Goal: Contribute content: Contribute content

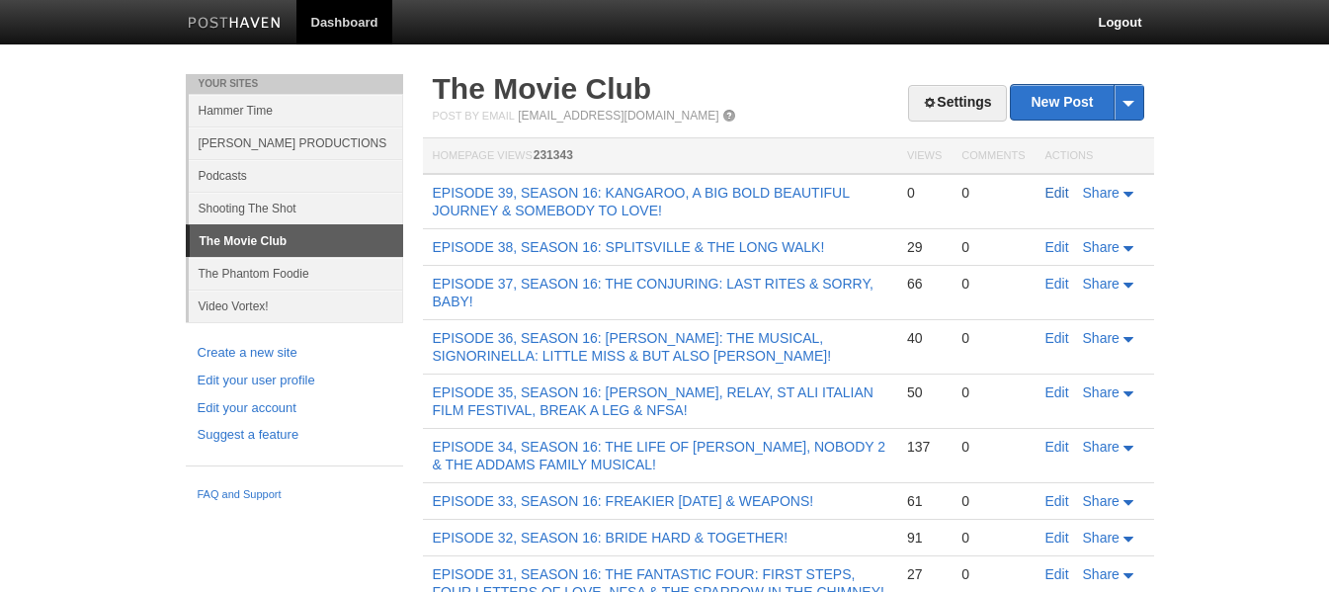
click at [1047, 196] on link "Edit" at bounding box center [1057, 193] width 24 height 16
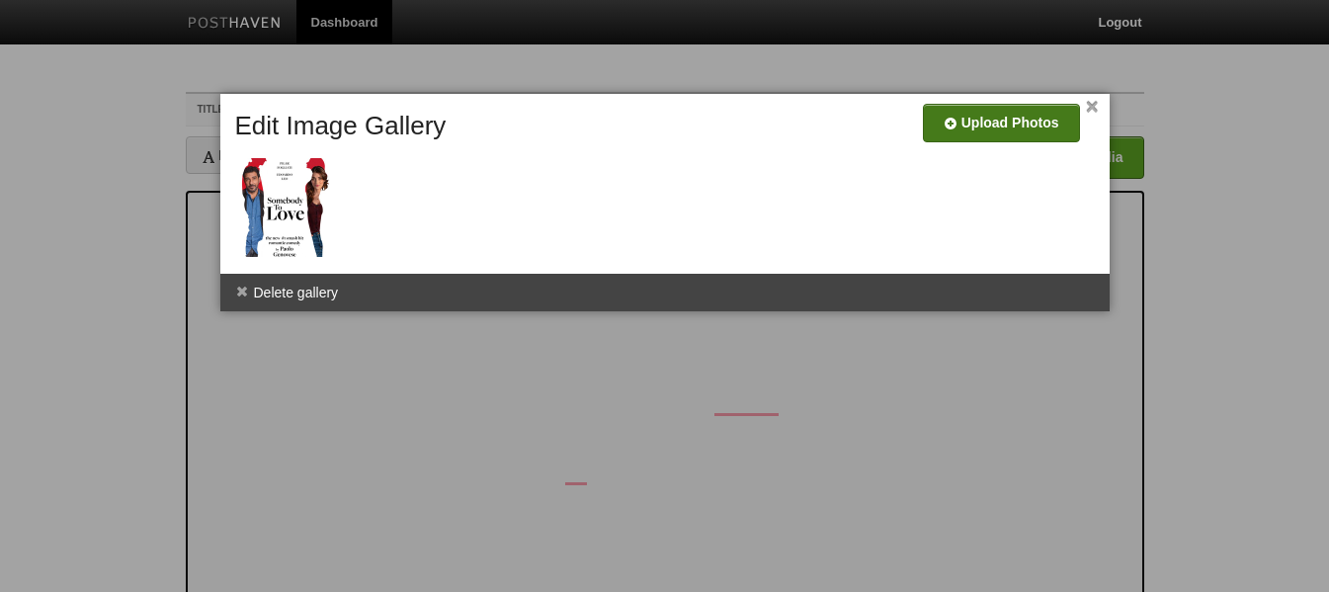
click at [1007, 122] on input "file" at bounding box center [408, 130] width 1496 height 101
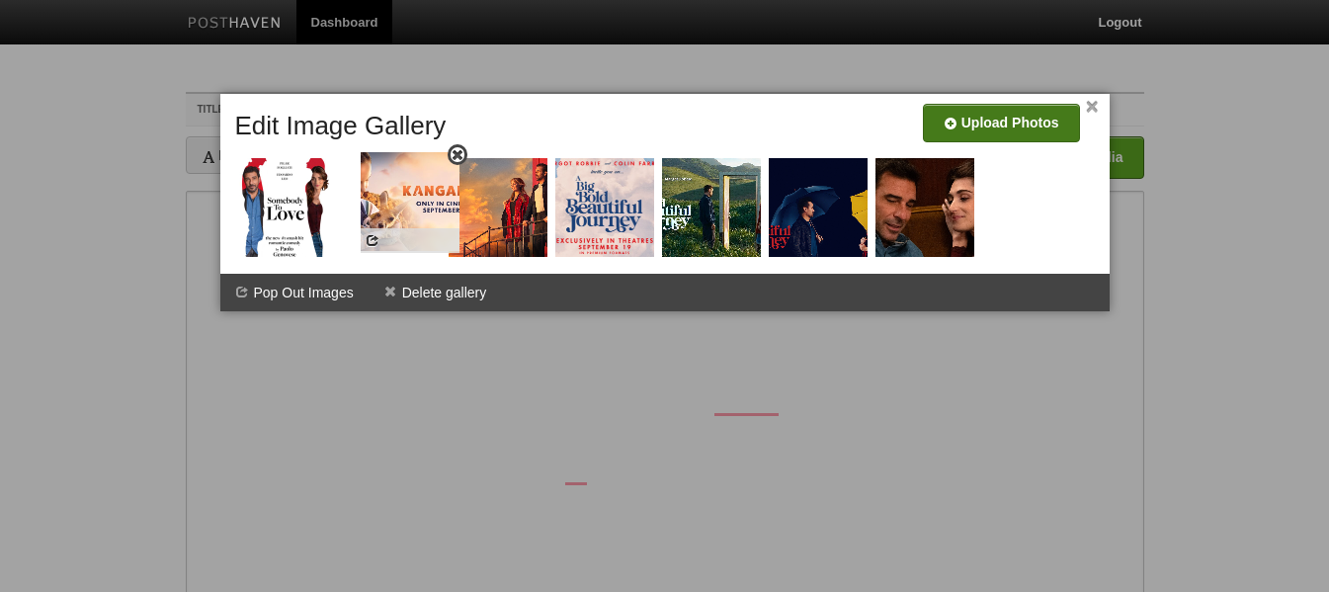
drag, startPoint x: 518, startPoint y: 210, endPoint x: 430, endPoint y: 204, distance: 88.1
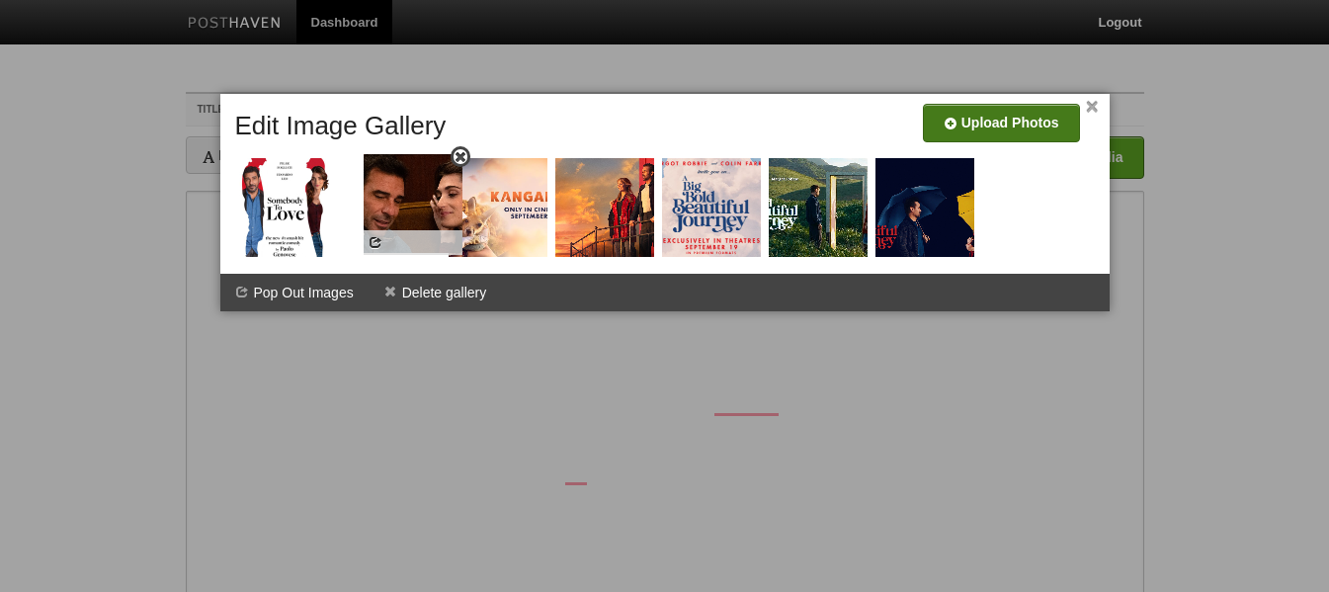
drag, startPoint x: 921, startPoint y: 206, endPoint x: 409, endPoint y: 203, distance: 511.7
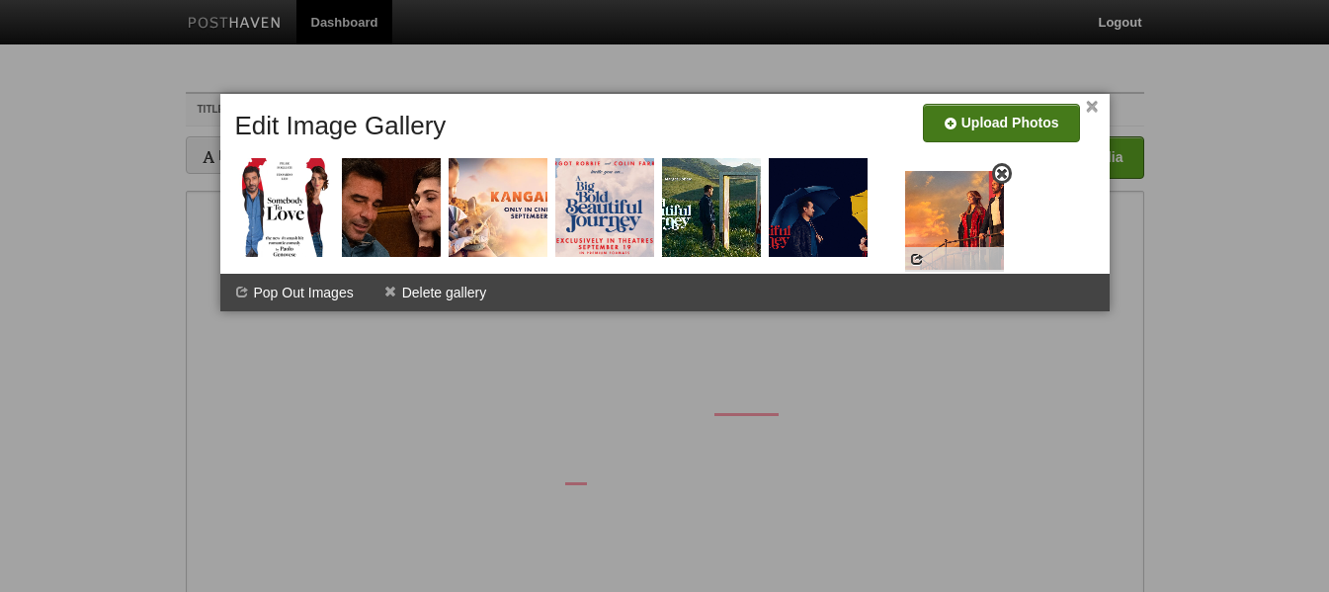
drag, startPoint x: 601, startPoint y: 209, endPoint x: 951, endPoint y: 222, distance: 350.9
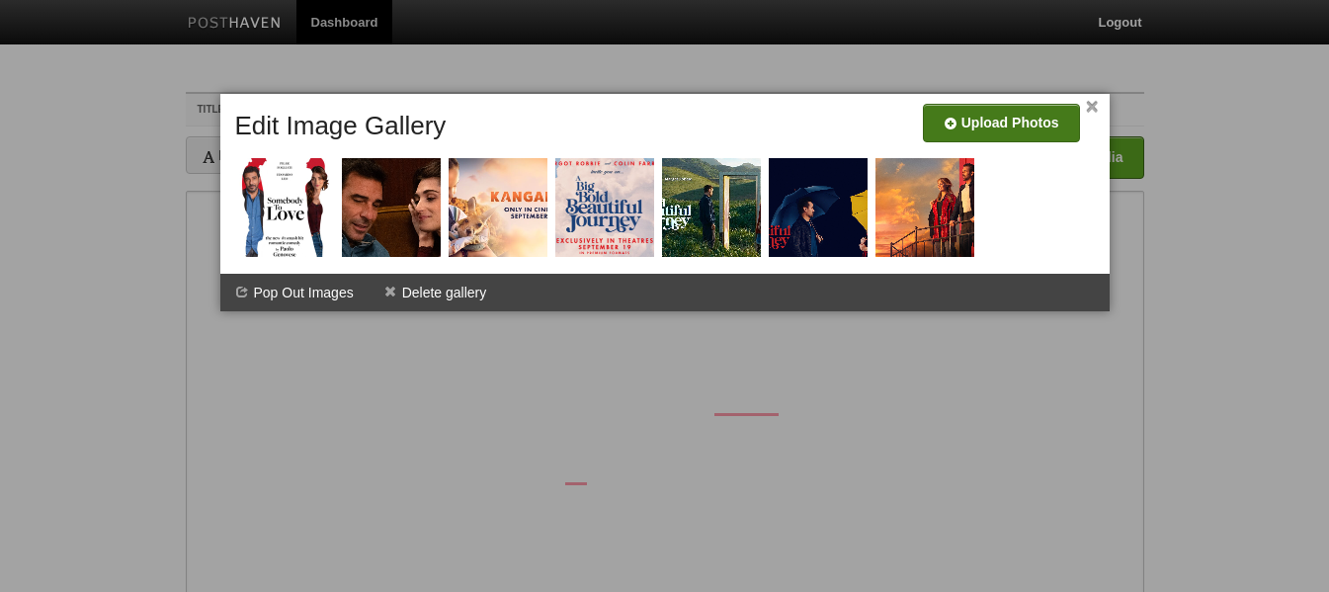
click at [1090, 102] on link "×" at bounding box center [1092, 107] width 13 height 11
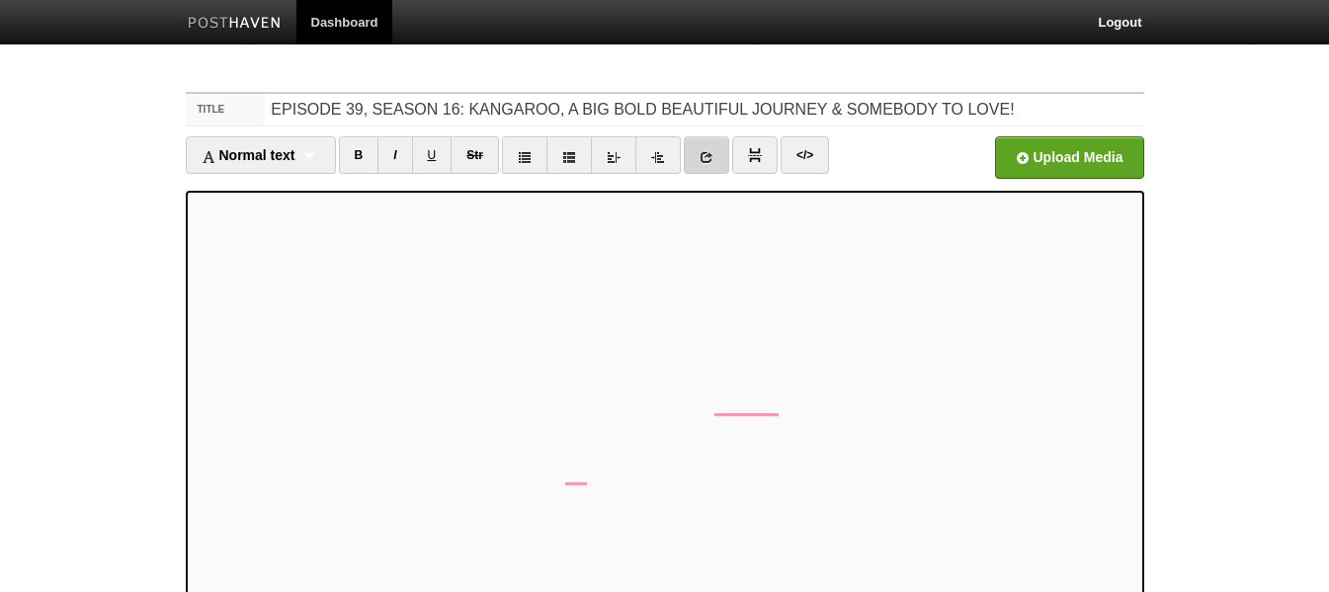
click at [706, 152] on icon at bounding box center [706, 157] width 14 height 14
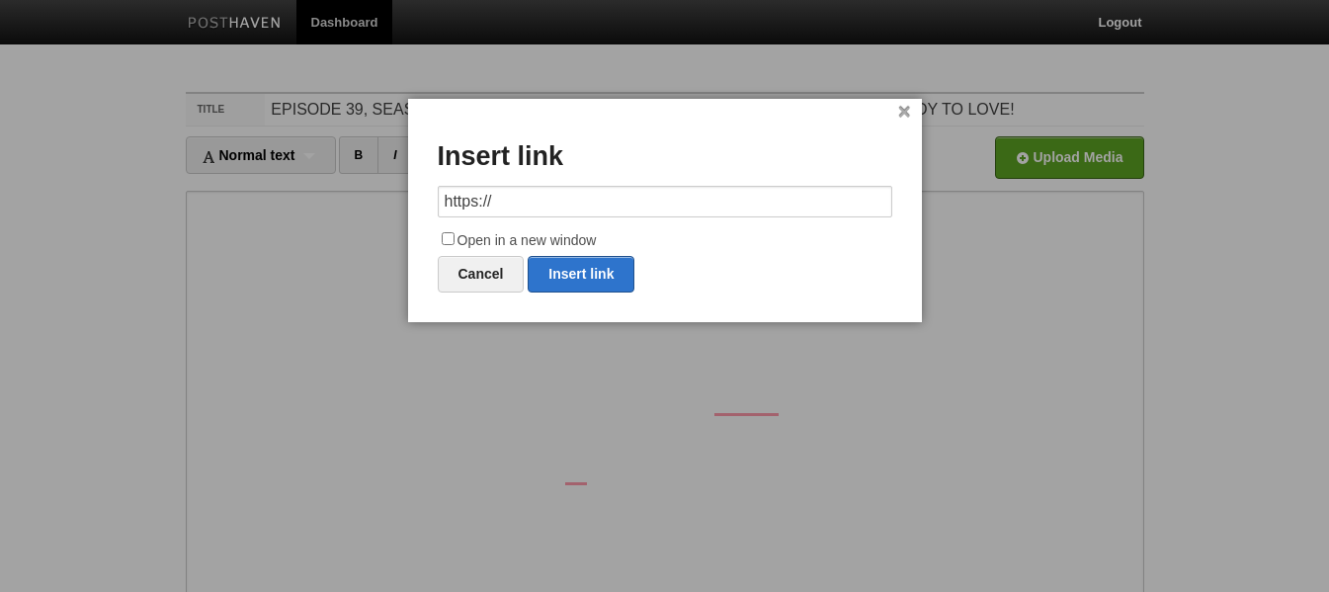
drag, startPoint x: 569, startPoint y: 202, endPoint x: 399, endPoint y: 196, distance: 170.0
click at [399, 196] on body "Dashboard Logout Post created × Your Sites Hammer Time [PERSON_NAME] PRODUCTION…" at bounding box center [664, 418] width 1329 height 836
click at [610, 273] on link "Insert link" at bounding box center [581, 274] width 107 height 37
type input "https://"
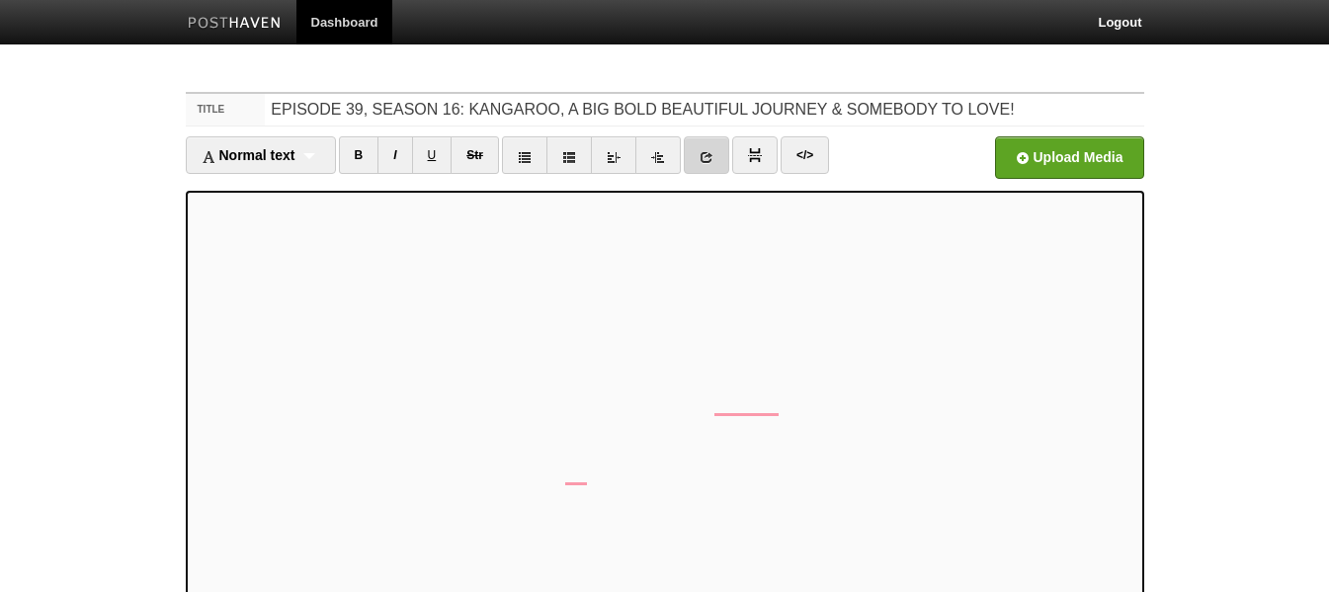
click at [708, 159] on icon at bounding box center [706, 157] width 14 height 14
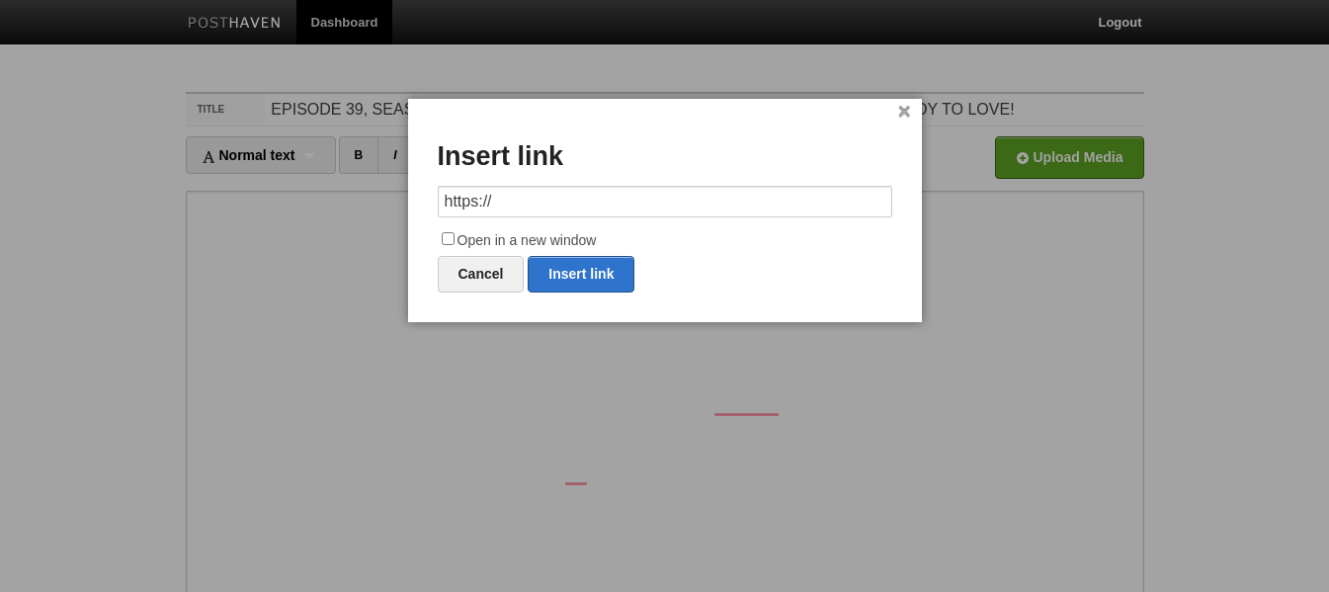
drag, startPoint x: 528, startPoint y: 199, endPoint x: 368, endPoint y: 204, distance: 159.2
click at [368, 204] on body "Dashboard Logout Post created × Your Sites Hammer Time [PERSON_NAME] PRODUCTION…" at bounding box center [664, 418] width 1329 height 836
click at [563, 277] on link "Insert link" at bounding box center [581, 274] width 107 height 37
type input "https://"
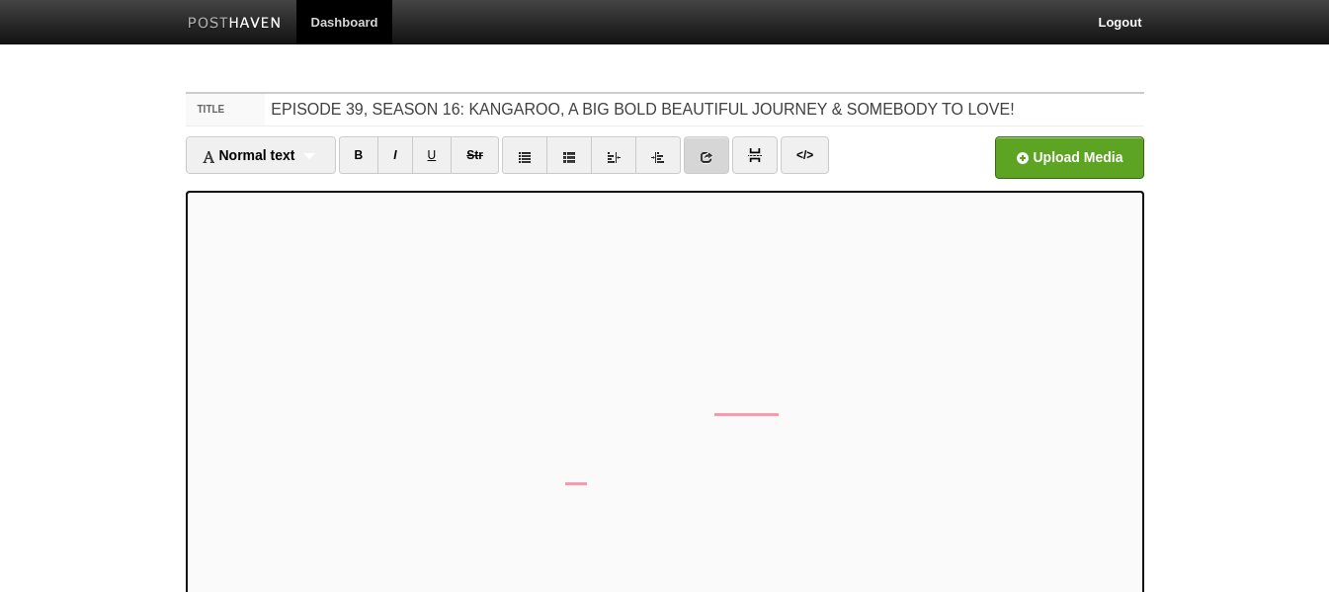
click at [716, 149] on link at bounding box center [706, 155] width 45 height 38
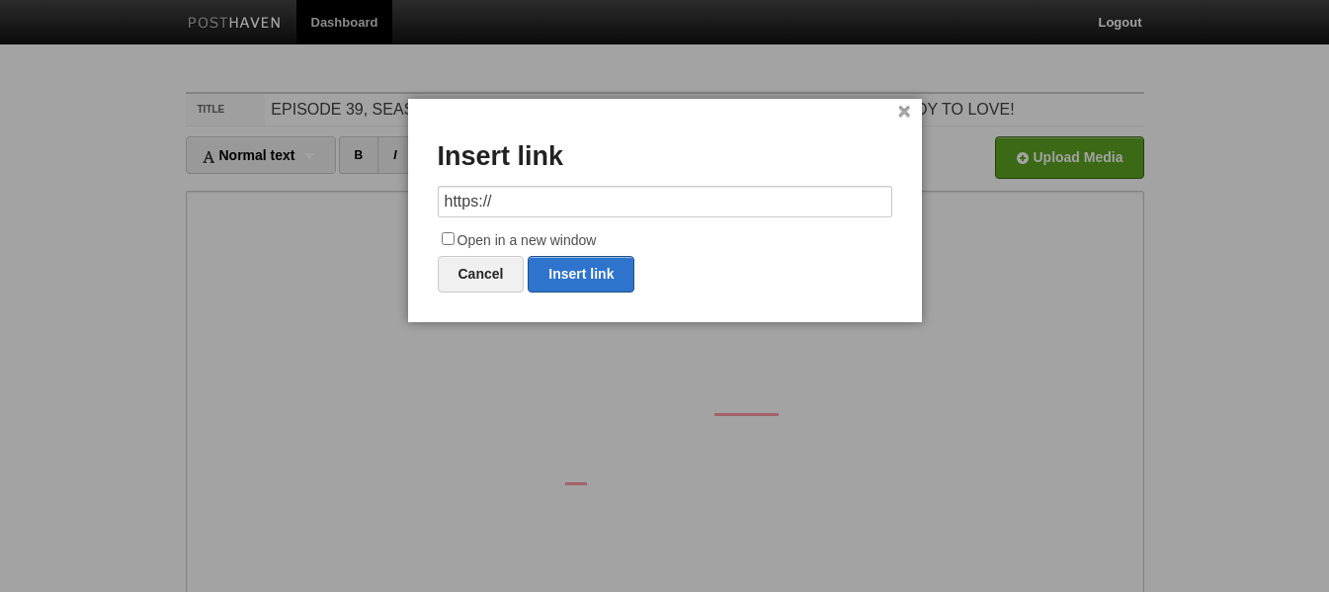
drag, startPoint x: 568, startPoint y: 198, endPoint x: 365, endPoint y: 193, distance: 203.6
click at [365, 193] on body "Dashboard Logout Post created × Your Sites Hammer Time [PERSON_NAME] PRODUCTION…" at bounding box center [664, 418] width 1329 height 836
click at [578, 267] on link "Insert link" at bounding box center [581, 274] width 107 height 37
type input "https://"
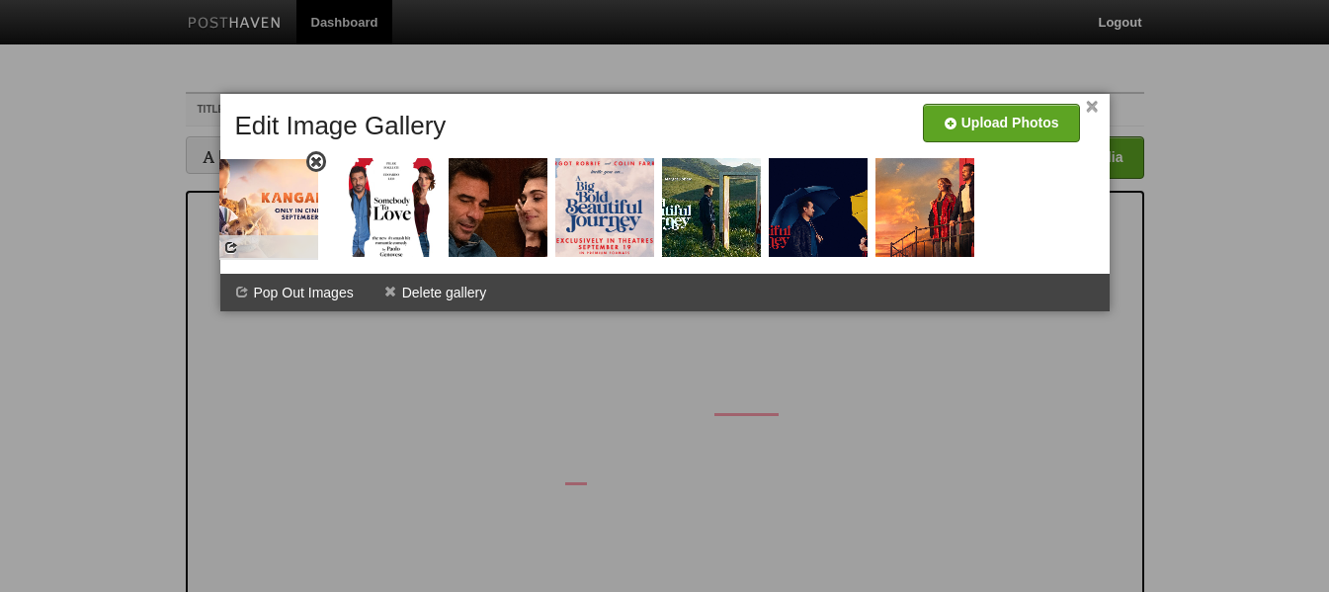
drag, startPoint x: 493, startPoint y: 192, endPoint x: 252, endPoint y: 193, distance: 241.0
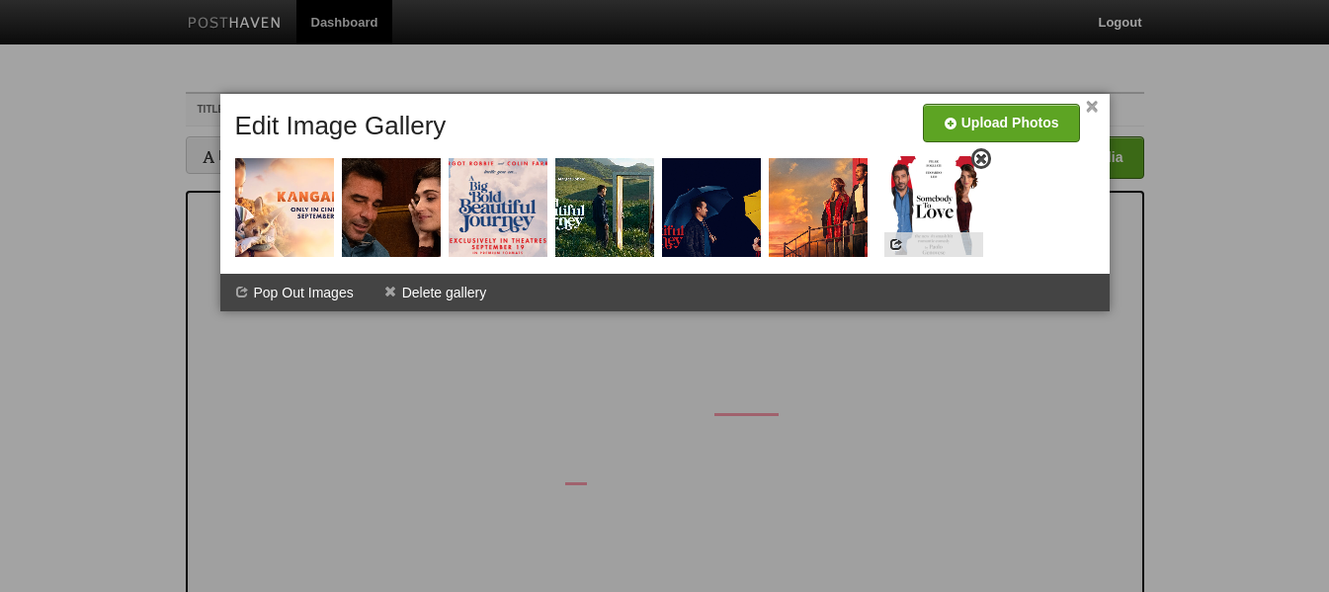
drag, startPoint x: 379, startPoint y: 200, endPoint x: 921, endPoint y: 198, distance: 541.3
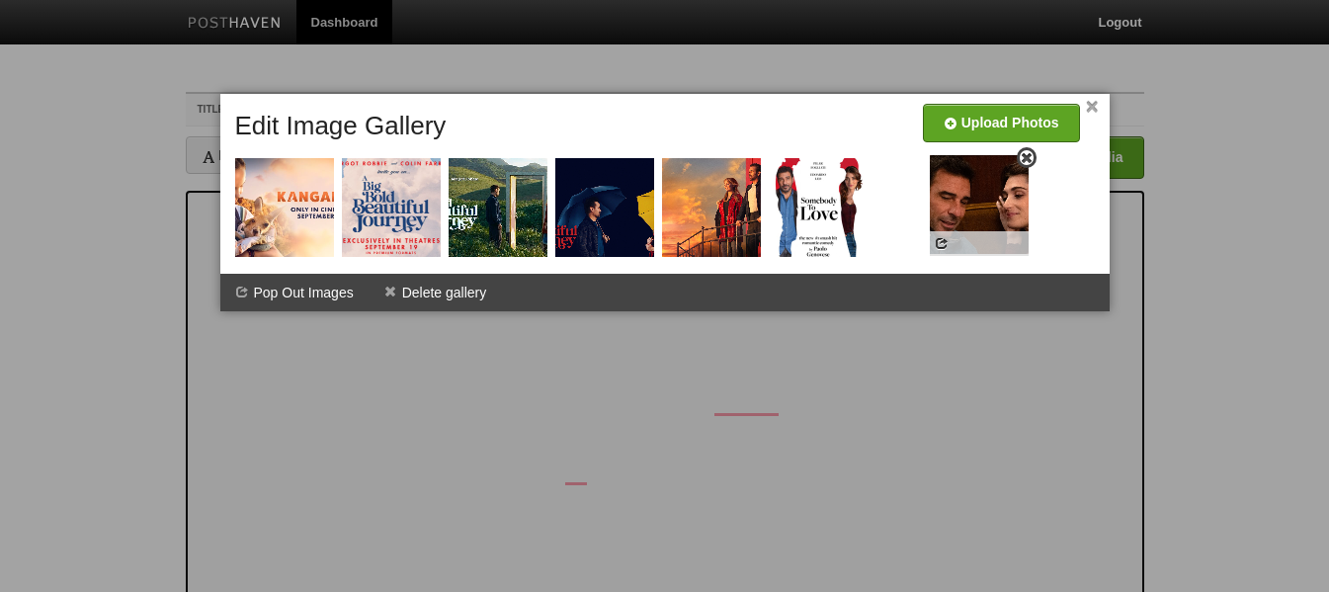
drag, startPoint x: 380, startPoint y: 207, endPoint x: 968, endPoint y: 204, distance: 587.8
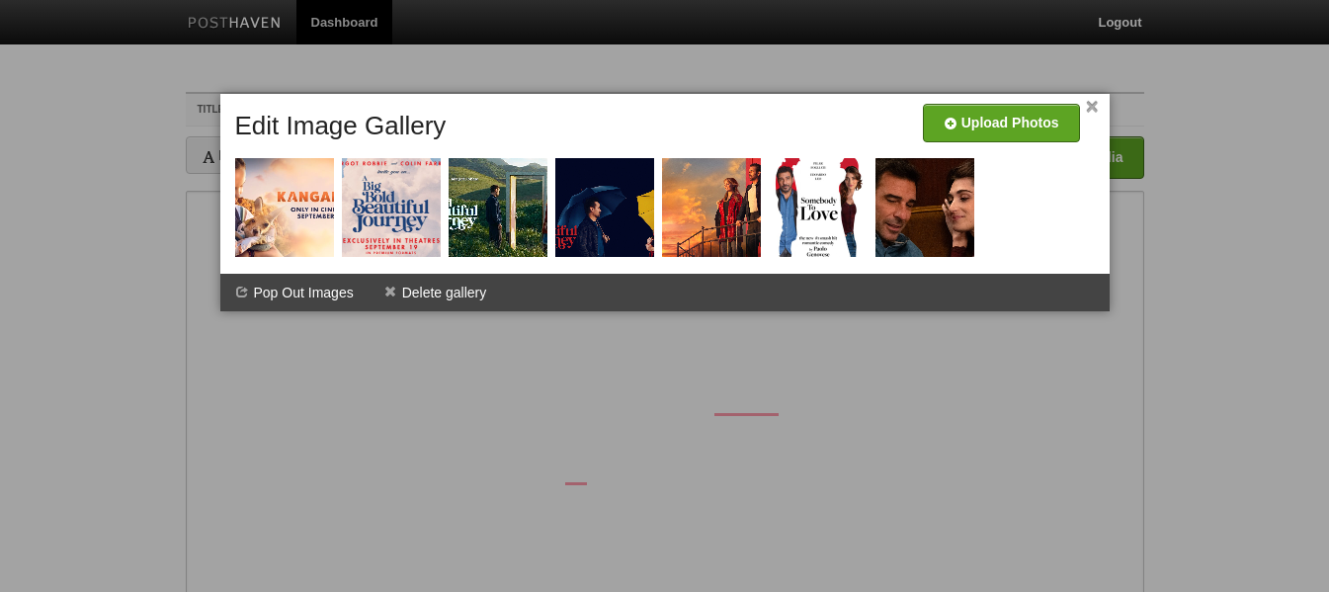
click at [1095, 102] on link "×" at bounding box center [1092, 107] width 13 height 11
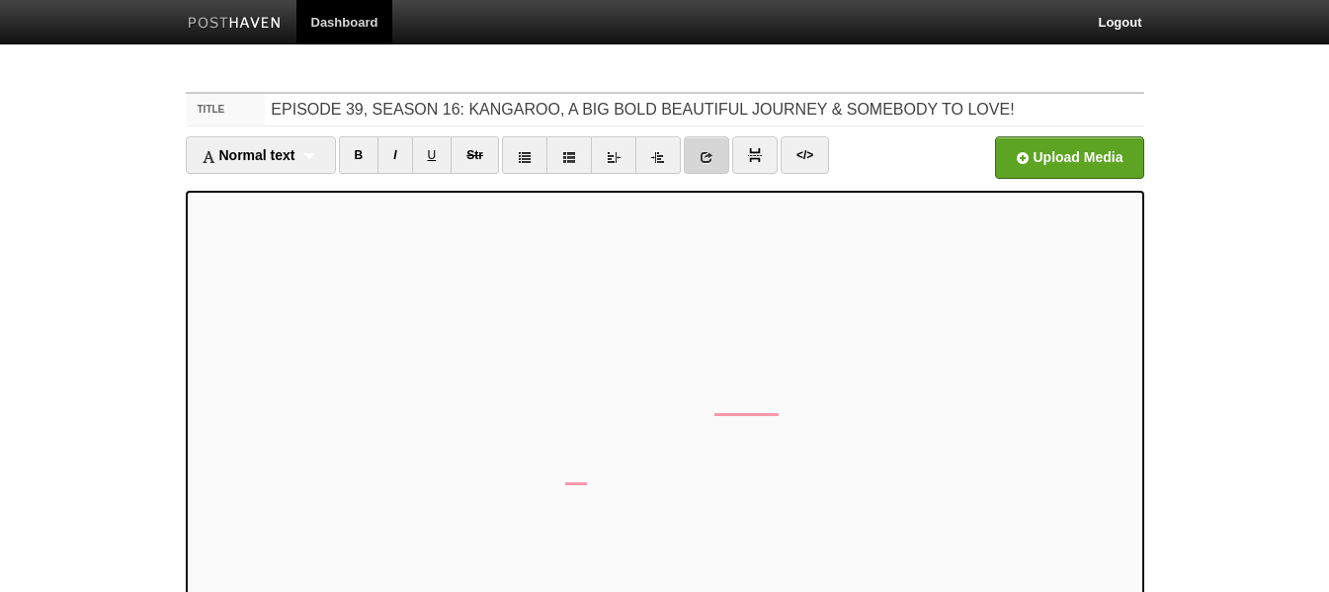
click at [713, 153] on icon at bounding box center [706, 157] width 14 height 14
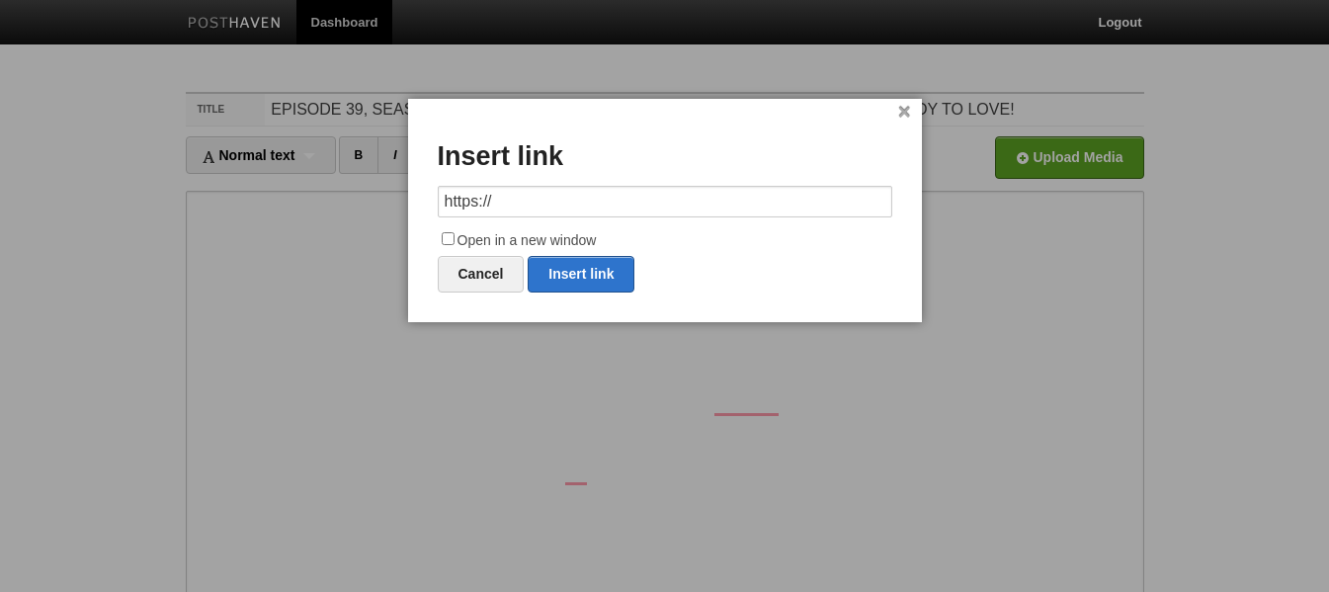
drag, startPoint x: 575, startPoint y: 199, endPoint x: 345, endPoint y: 201, distance: 230.2
click at [345, 201] on body "Dashboard Logout Post created × Your Sites Hammer Time [PERSON_NAME] PRODUCTION…" at bounding box center [664, 418] width 1329 height 836
click at [586, 268] on link "Insert link" at bounding box center [581, 274] width 107 height 37
type input "https://"
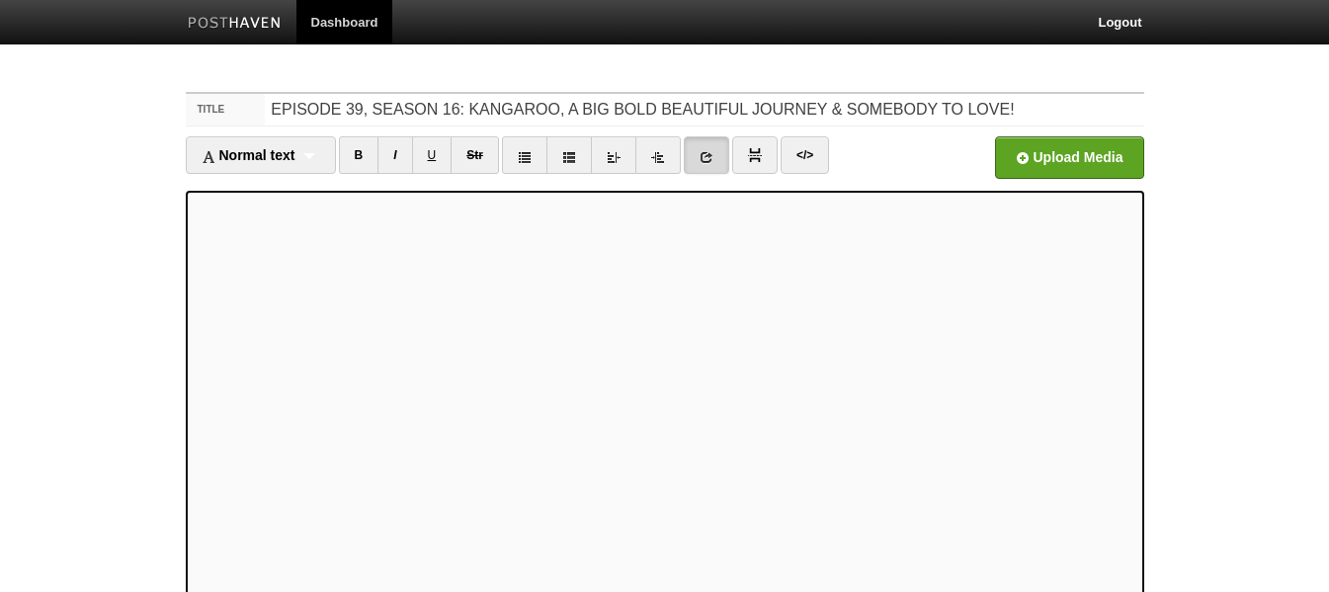
click at [699, 149] on link at bounding box center [706, 155] width 45 height 38
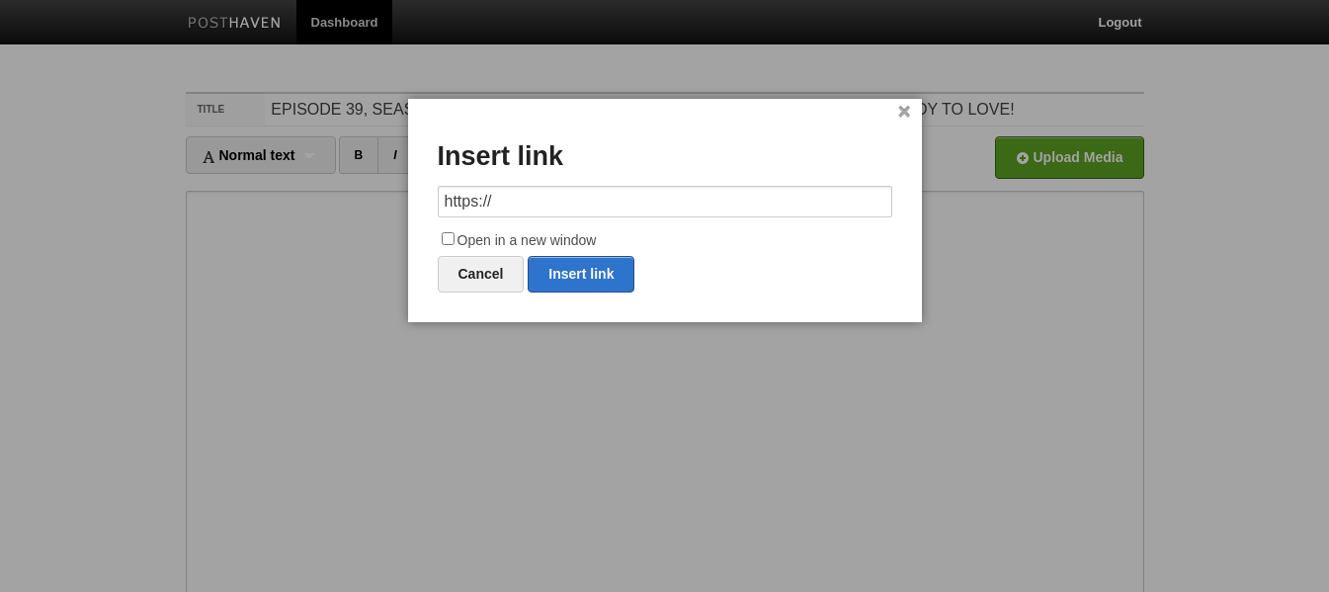
drag, startPoint x: 593, startPoint y: 201, endPoint x: 366, endPoint y: 213, distance: 226.6
click at [366, 213] on body "Dashboard Logout Post created × Your Sites Hammer Time [PERSON_NAME] PRODUCTION…" at bounding box center [664, 418] width 1329 height 836
click at [556, 272] on link "Insert link" at bounding box center [581, 274] width 107 height 37
type input "https://"
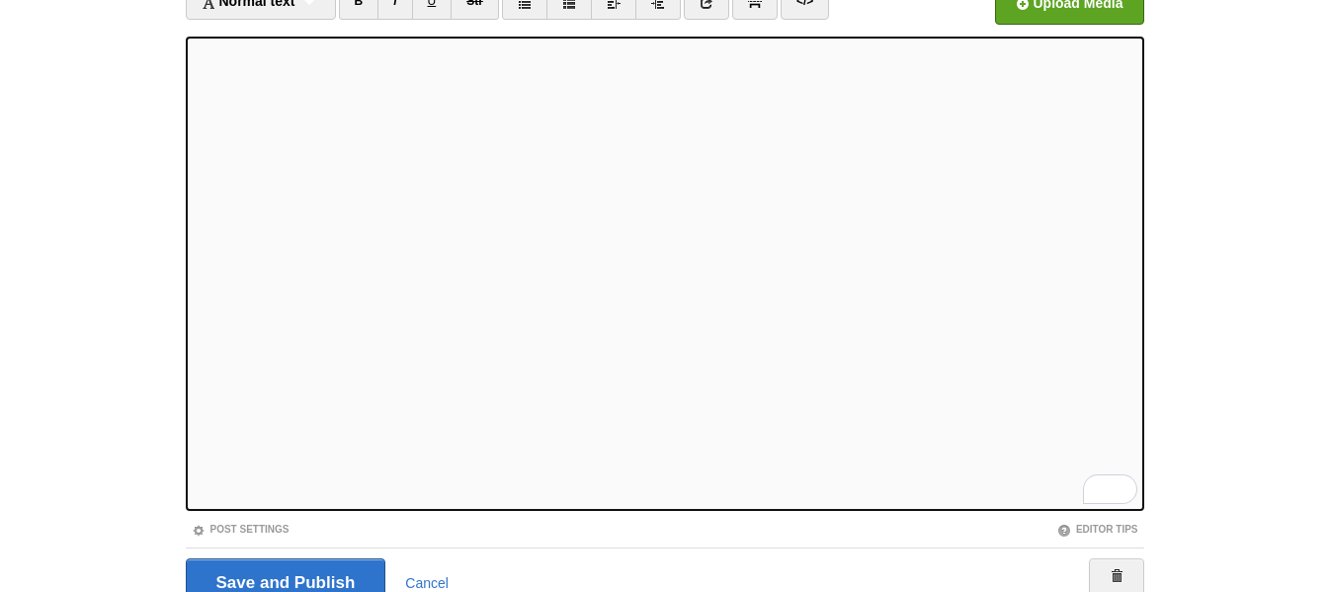
scroll to position [244, 0]
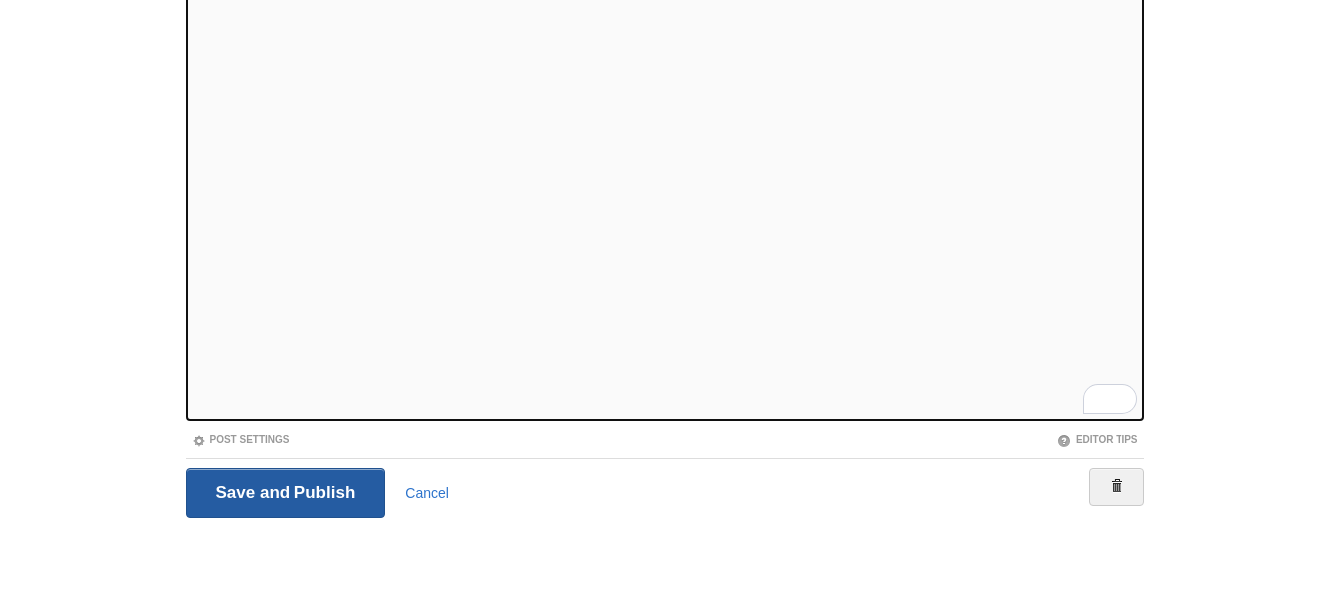
click at [343, 487] on input "Save and Publish" at bounding box center [286, 492] width 201 height 49
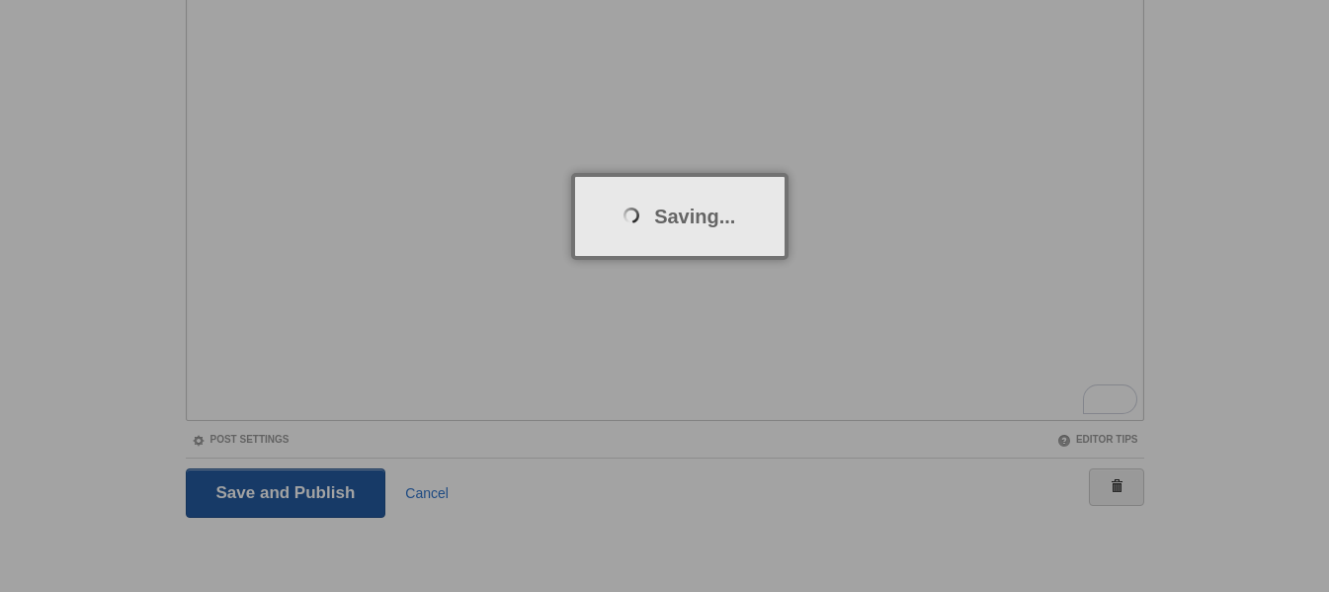
scroll to position [74, 0]
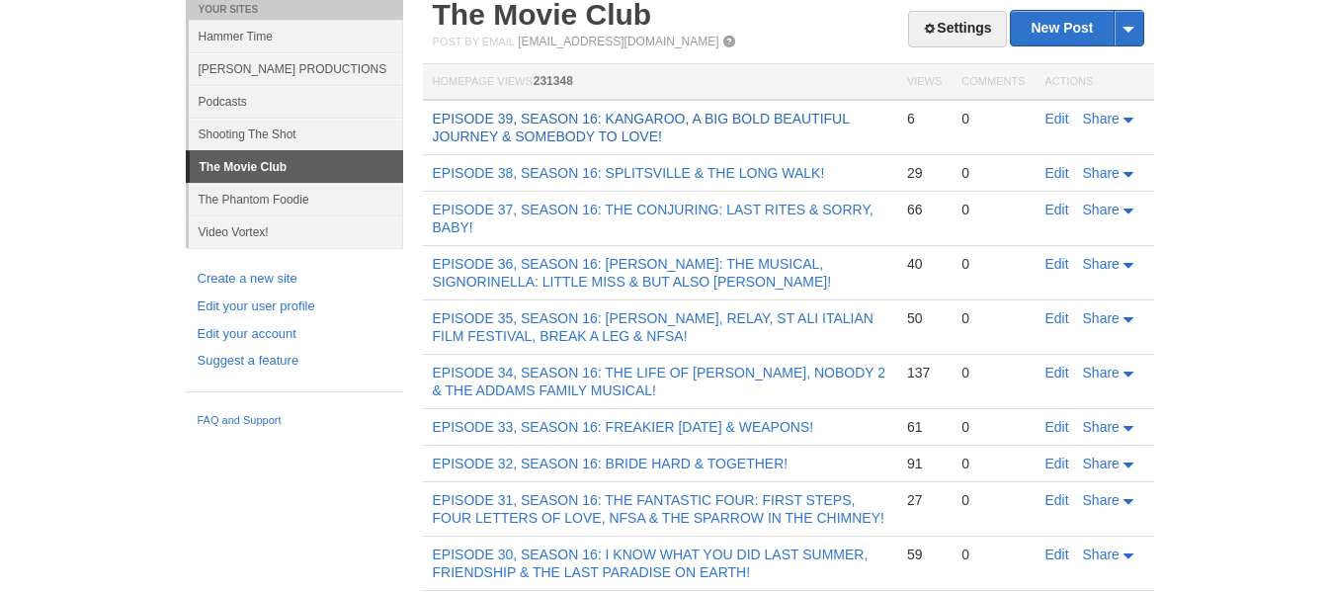
click at [523, 117] on link "EPISODE 39, SEASON 16: KANGAROO, A BIG BOLD BEAUTIFUL JOURNEY & SOMEBODY TO LOV…" at bounding box center [641, 128] width 417 height 34
click at [1061, 120] on link "Edit" at bounding box center [1057, 119] width 24 height 16
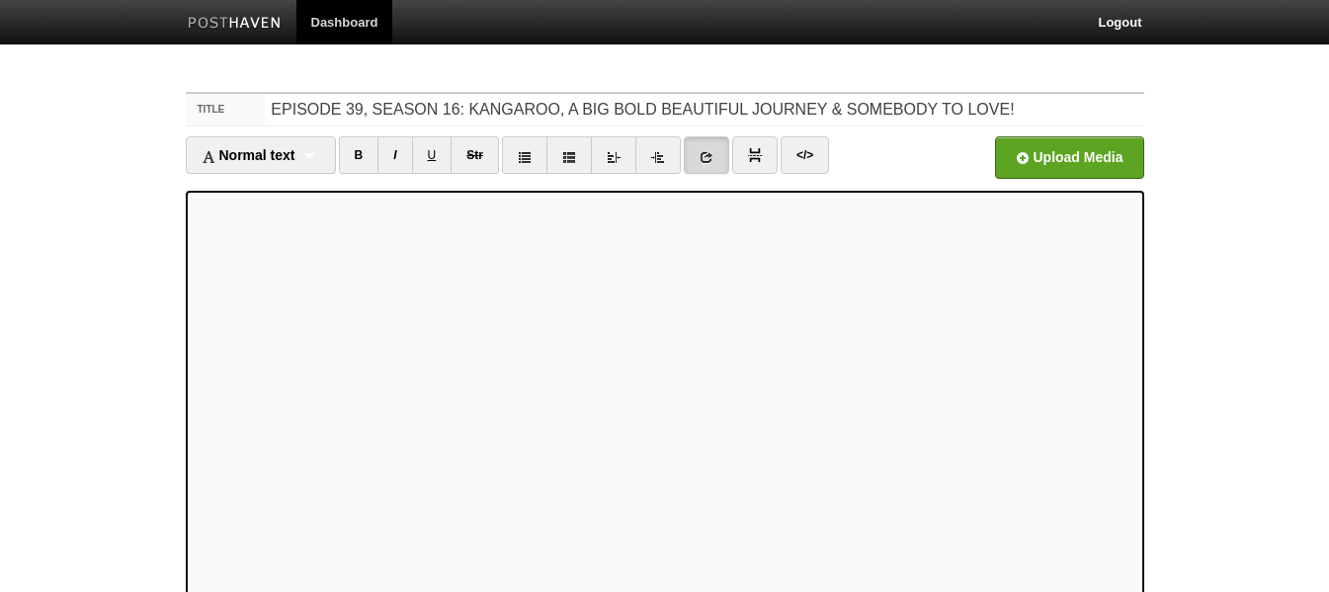
click at [700, 146] on link at bounding box center [706, 155] width 45 height 38
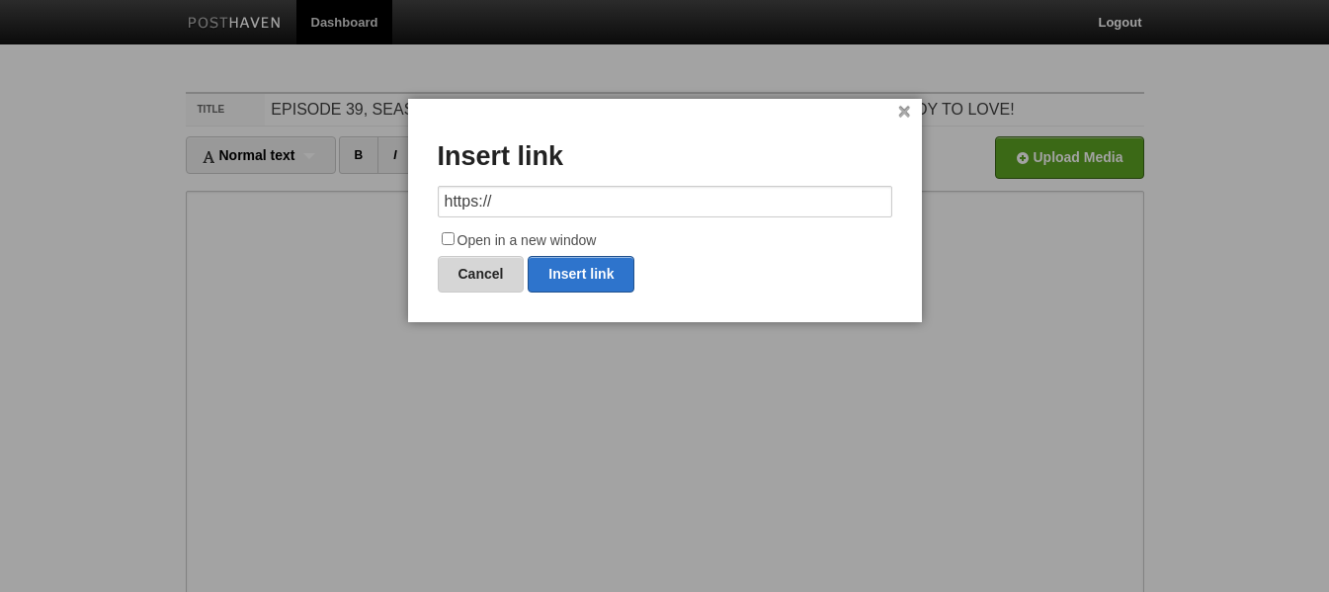
click at [470, 272] on link "Cancel" at bounding box center [481, 274] width 87 height 37
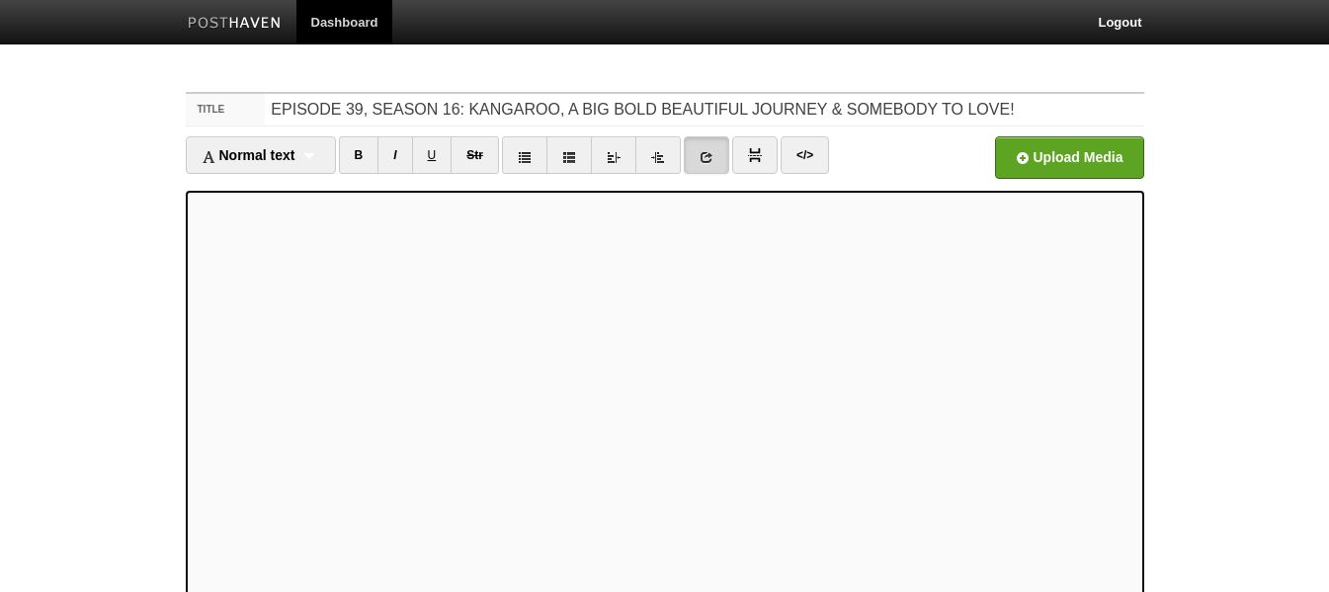
scroll to position [344, 0]
click at [719, 157] on link at bounding box center [706, 155] width 45 height 38
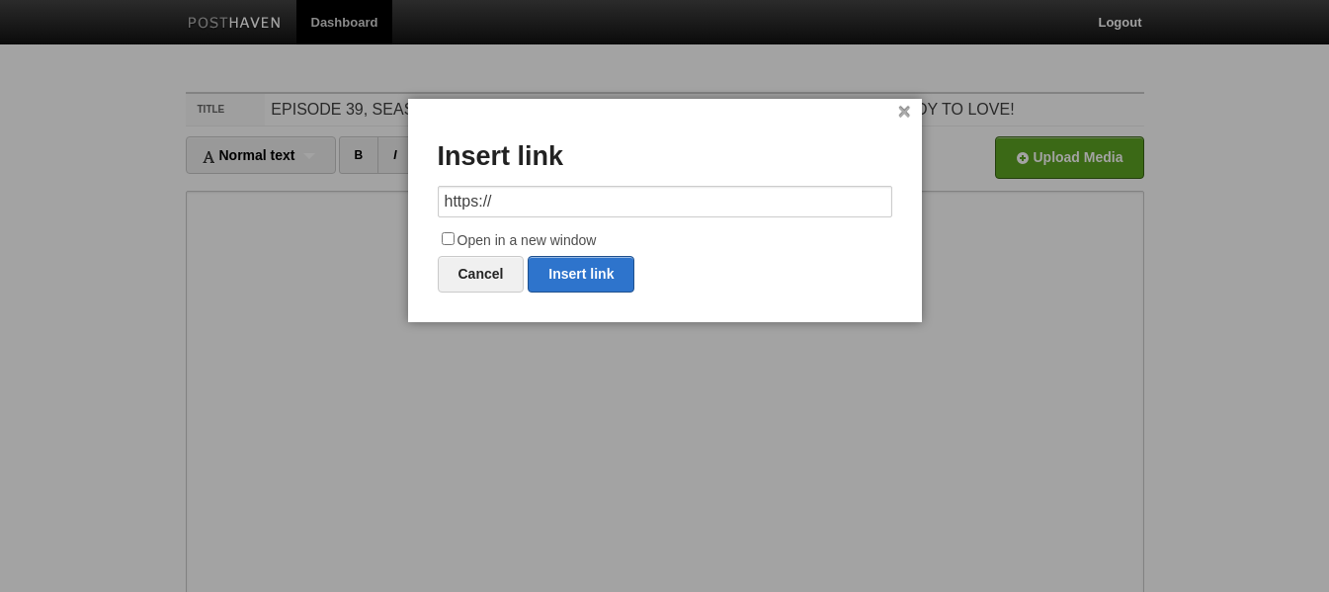
drag, startPoint x: 605, startPoint y: 201, endPoint x: 368, endPoint y: 206, distance: 236.2
click at [368, 206] on body "Dashboard Logout Post created × Post saved × Your Sites Hammer Time [PERSON_NAM…" at bounding box center [664, 418] width 1329 height 836
click at [578, 267] on link "Insert link" at bounding box center [581, 274] width 107 height 37
type input "https://"
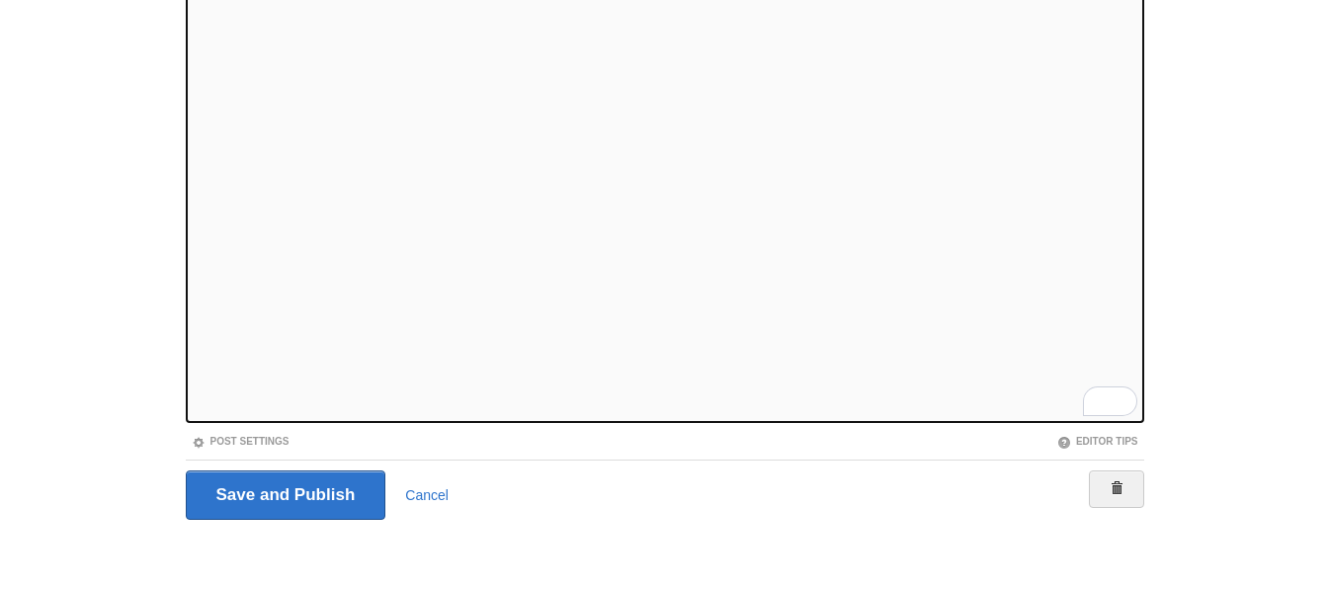
scroll to position [244, 0]
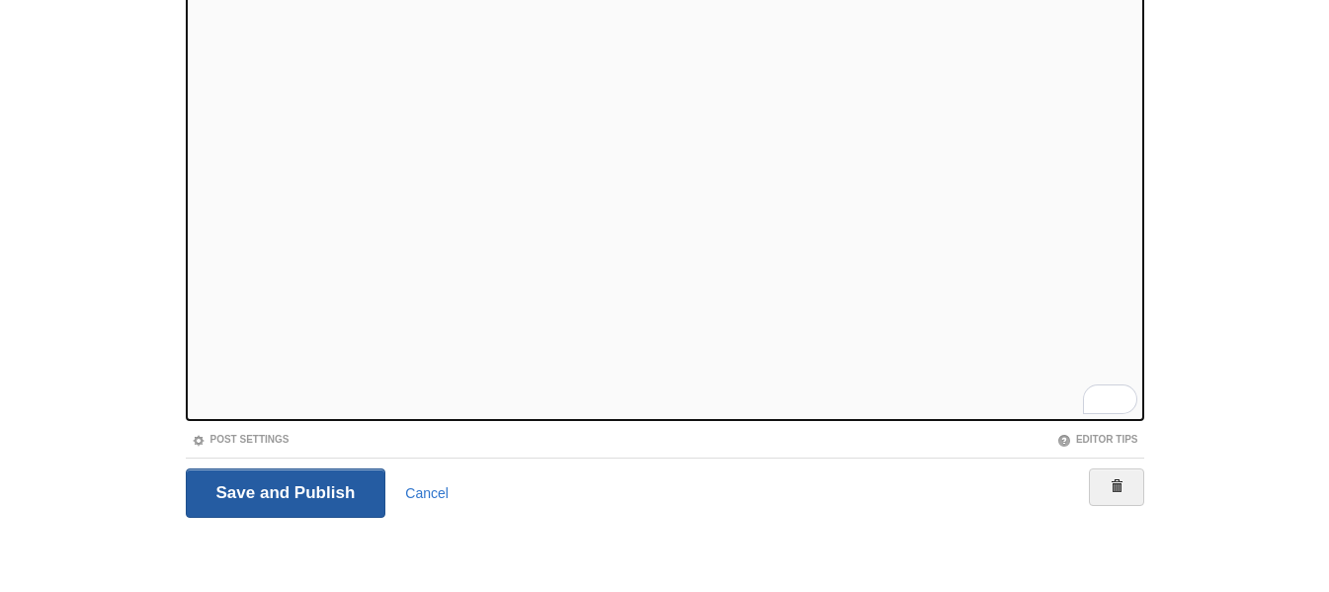
click at [313, 487] on input "Save and Publish" at bounding box center [286, 492] width 201 height 49
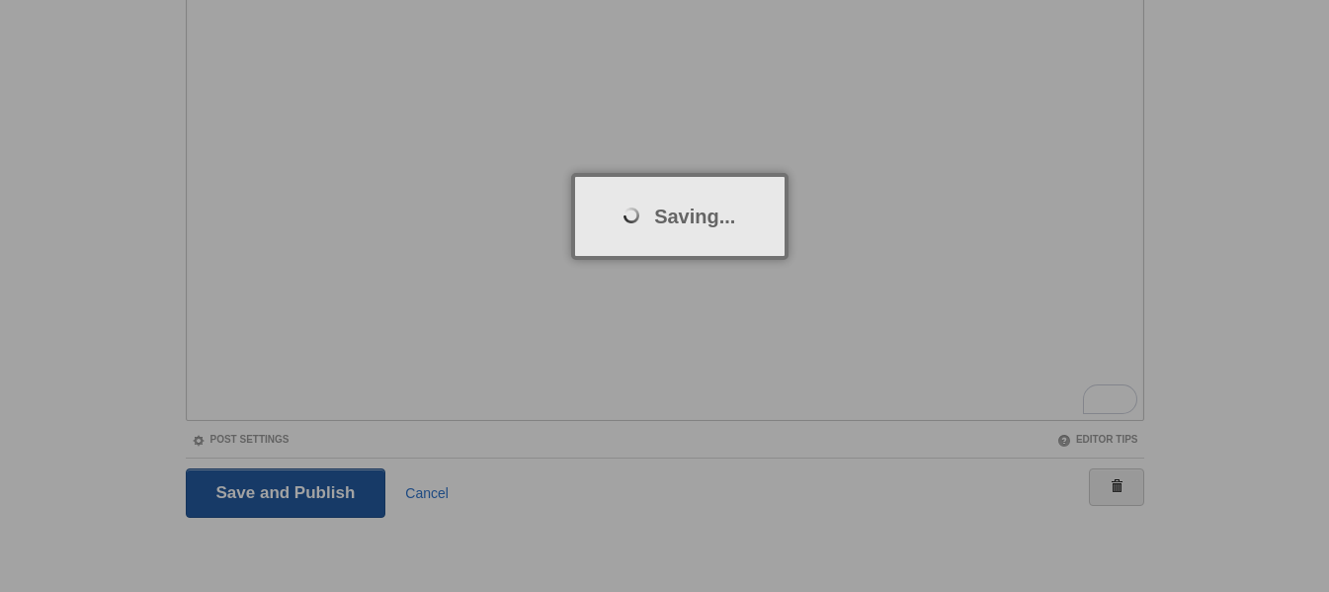
scroll to position [74, 0]
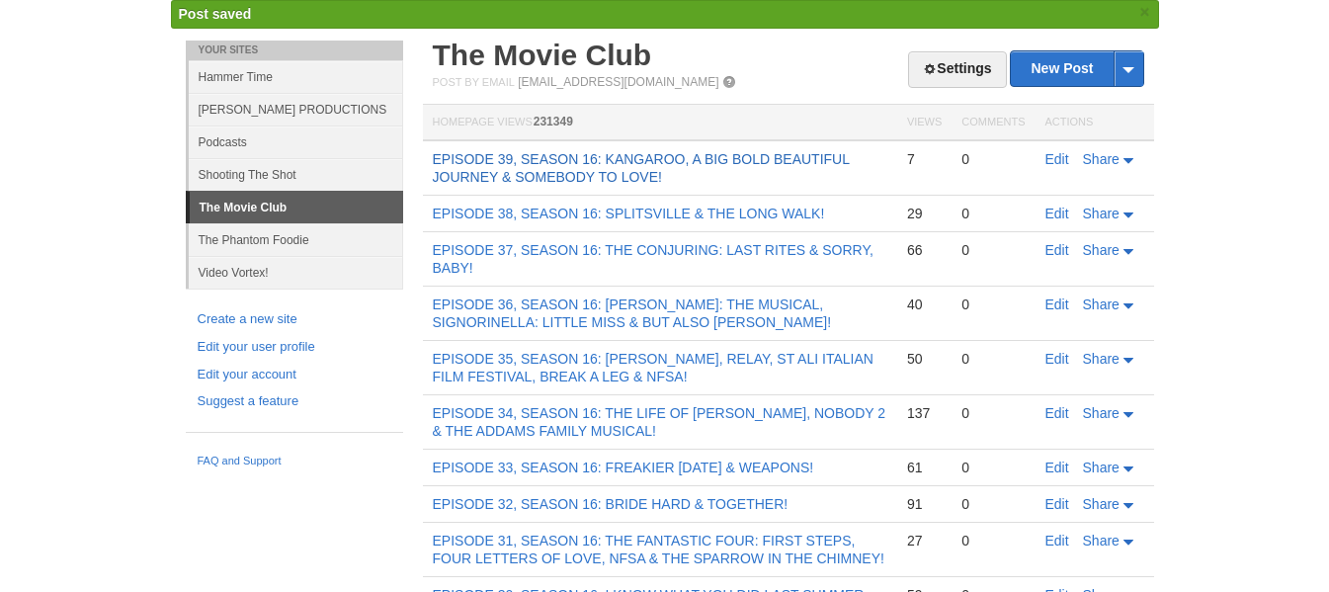
click at [573, 169] on link "EPISODE 39, SEASON 16: KANGAROO, A BIG BOLD BEAUTIFUL JOURNEY & SOMEBODY TO LOV…" at bounding box center [641, 168] width 417 height 34
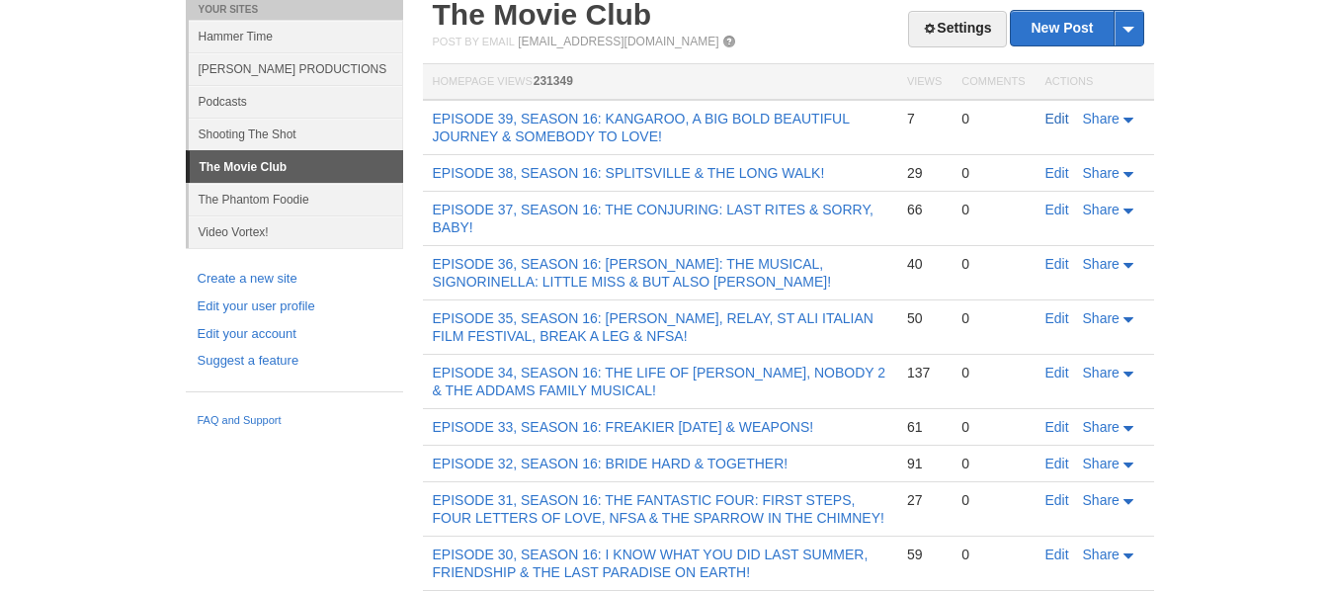
click at [1048, 118] on link "Edit" at bounding box center [1057, 119] width 24 height 16
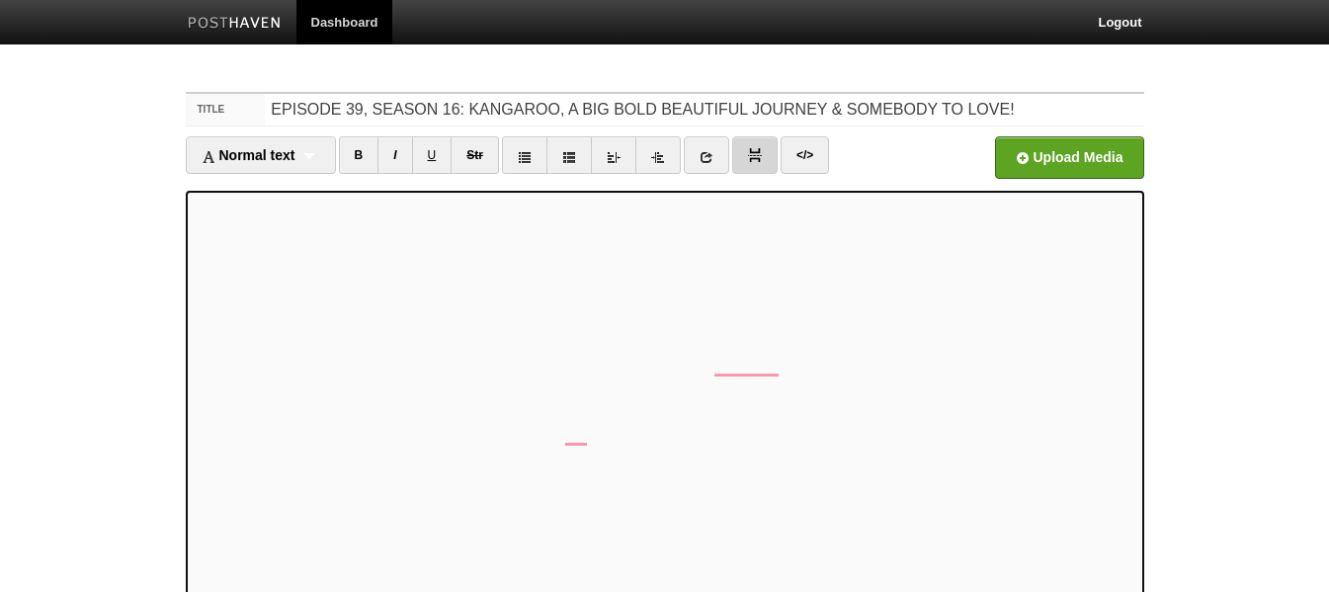
click at [762, 154] on img at bounding box center [755, 155] width 14 height 14
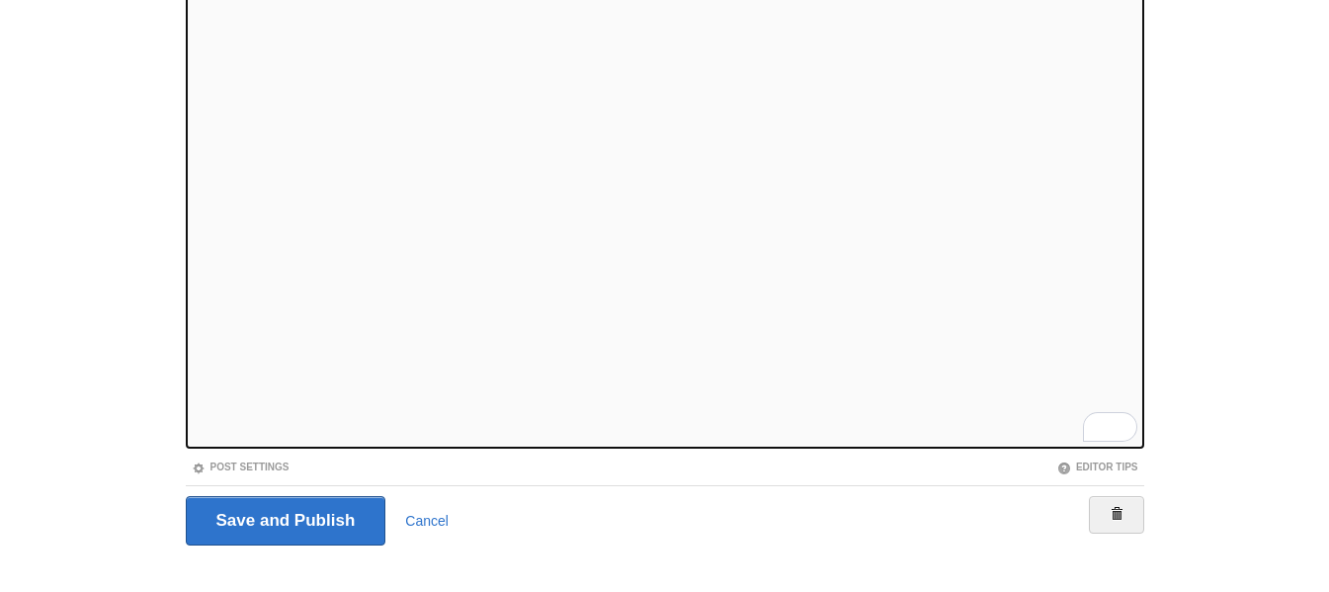
scroll to position [244, 0]
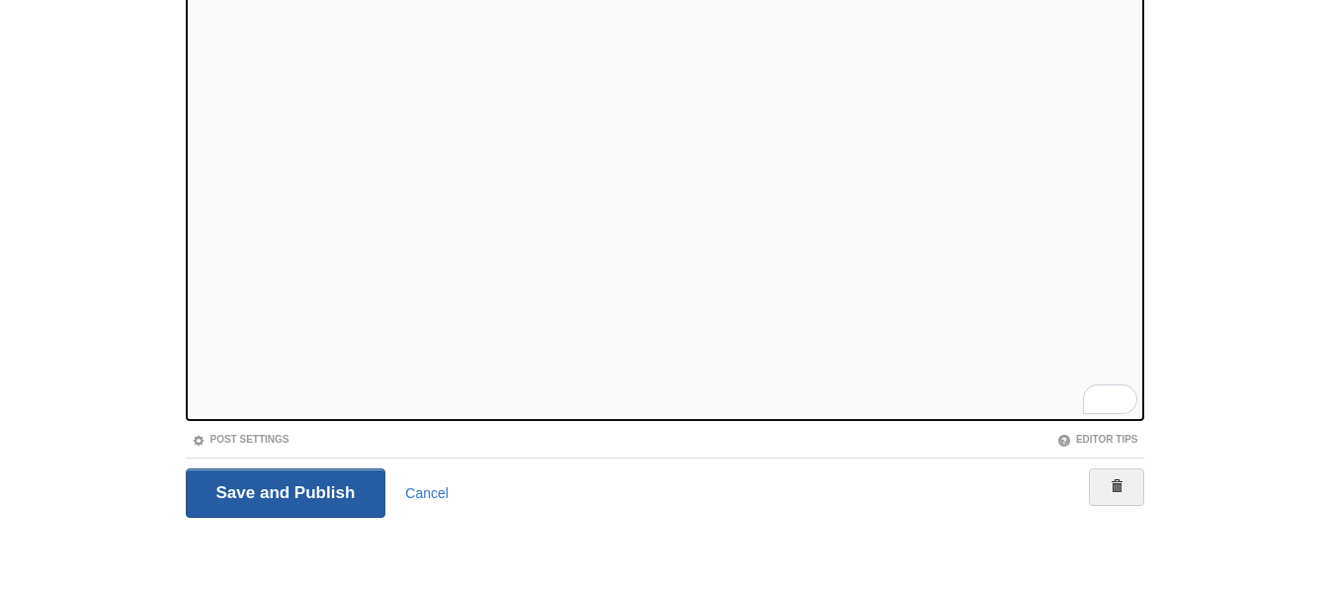
click at [263, 491] on input "Save and Publish" at bounding box center [286, 492] width 201 height 49
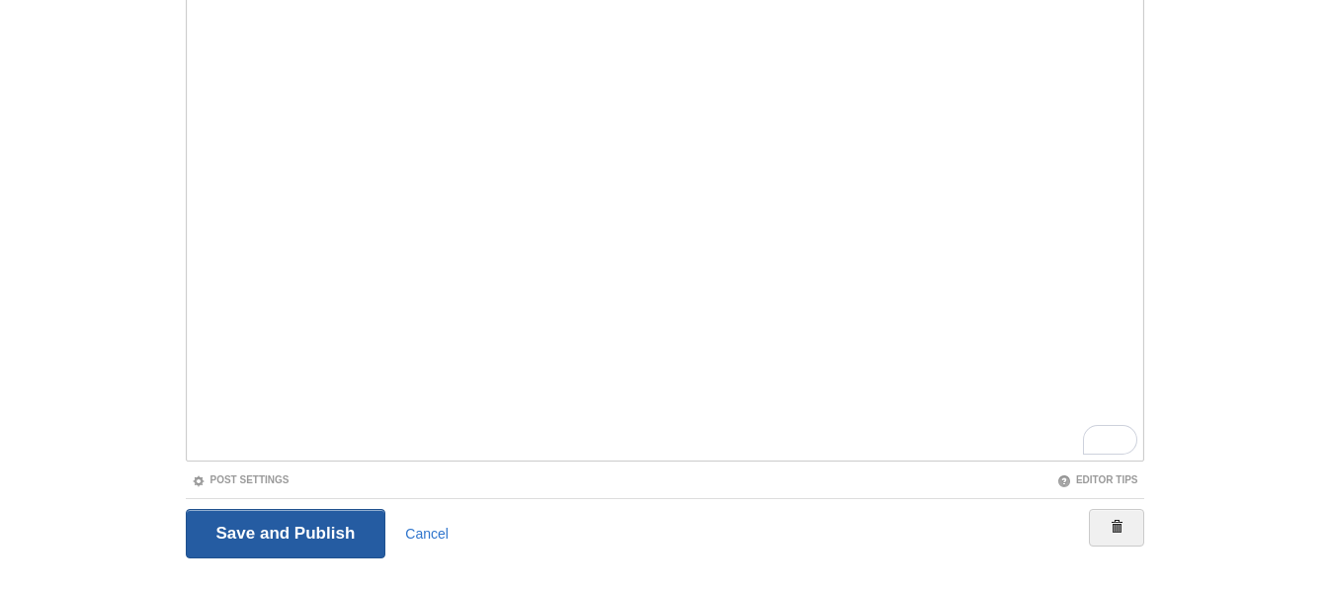
scroll to position [74, 0]
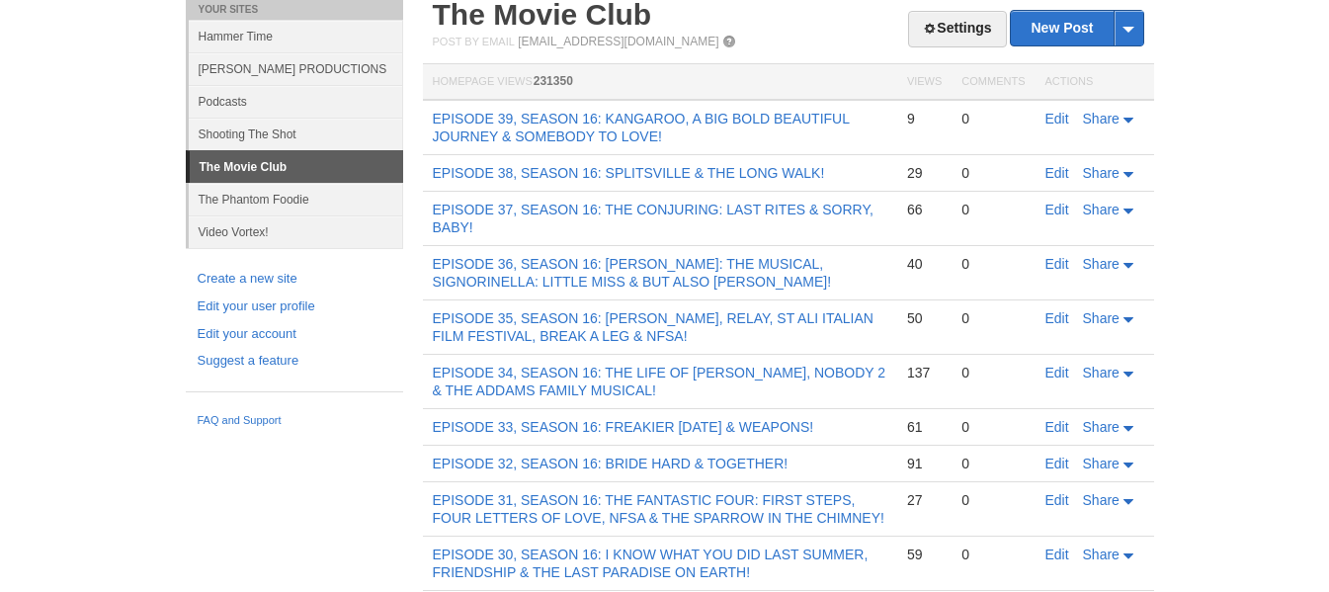
click at [101, 454] on body "Dashboard Logout Post created × Post saved × Post saved × Post saved × Your Sit…" at bounding box center [664, 539] width 1329 height 1227
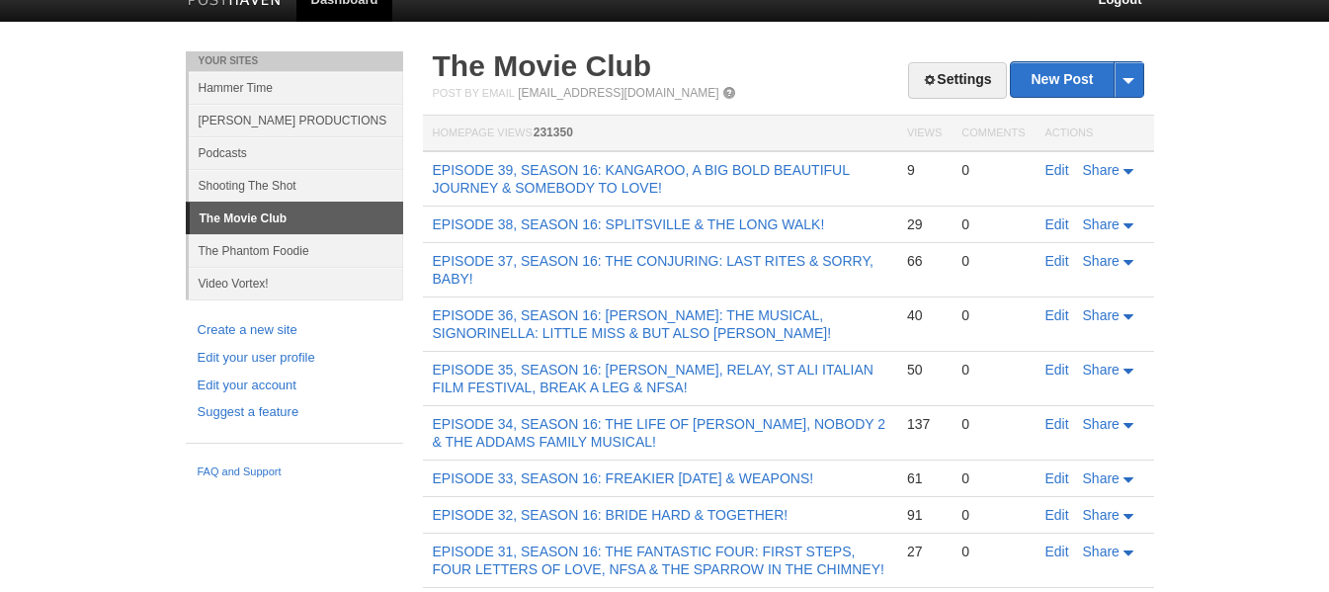
scroll to position [0, 0]
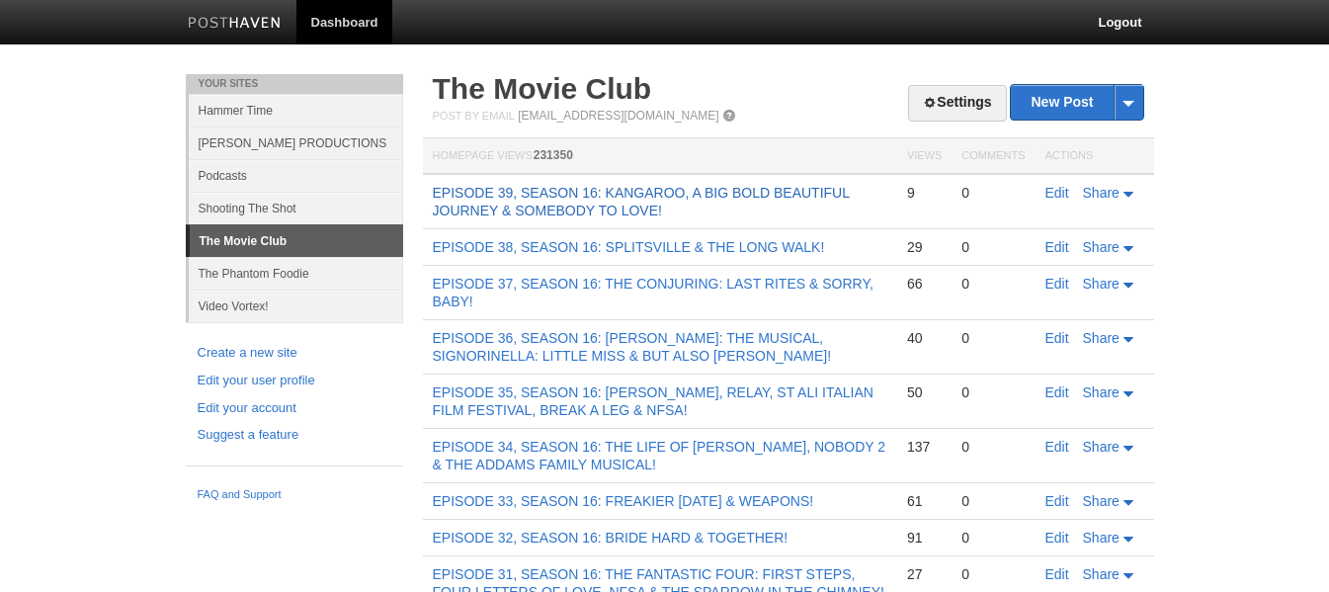
click at [522, 192] on link "EPISODE 39, SEASON 16: KANGAROO, A BIG BOLD BEAUTIFUL JOURNEY & SOMEBODY TO LOV…" at bounding box center [641, 202] width 417 height 34
